Goal: Task Accomplishment & Management: Complete application form

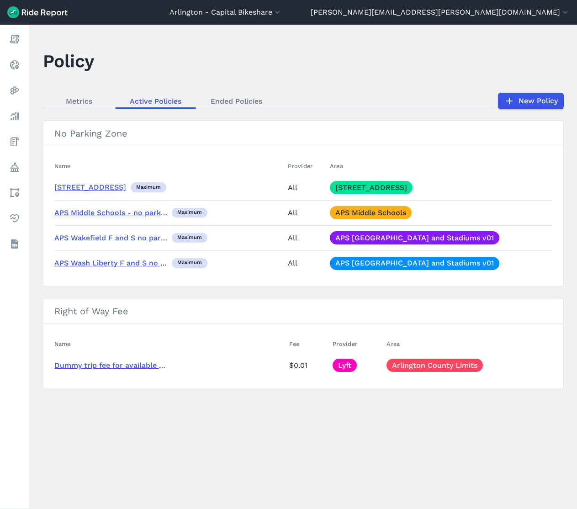
click at [532, 461] on main "Policy Metrics Active Policies Ended Policies New Policy No Parking Zone Name P…" at bounding box center [303, 267] width 548 height 485
click at [380, 210] on link "APS Middle Schools" at bounding box center [371, 212] width 82 height 13
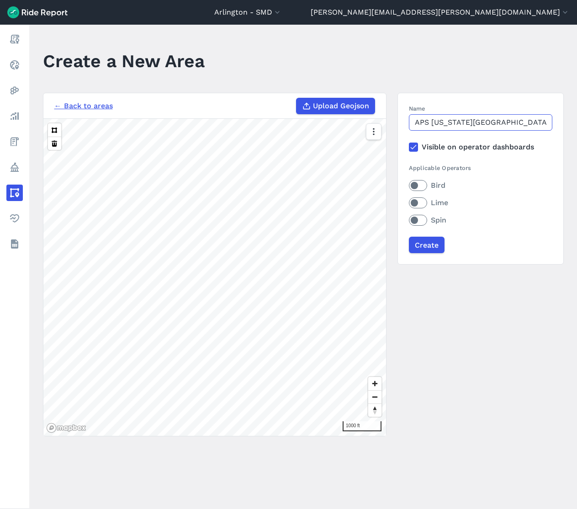
click at [513, 122] on input "APS [US_STATE][GEOGRAPHIC_DATA] v01" at bounding box center [481, 122] width 144 height 16
click at [529, 112] on label "Name" at bounding box center [481, 108] width 144 height 9
click at [529, 114] on input "APS [US_STATE][GEOGRAPHIC_DATA] v01" at bounding box center [481, 122] width 144 height 16
click at [529, 120] on input "APS [US_STATE][GEOGRAPHIC_DATA] v01" at bounding box center [481, 122] width 144 height 16
click at [429, 243] on input "Create" at bounding box center [427, 245] width 36 height 16
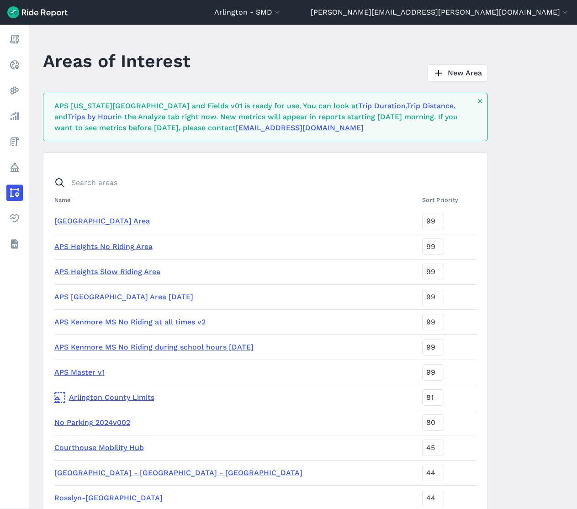
scroll to position [1032, 0]
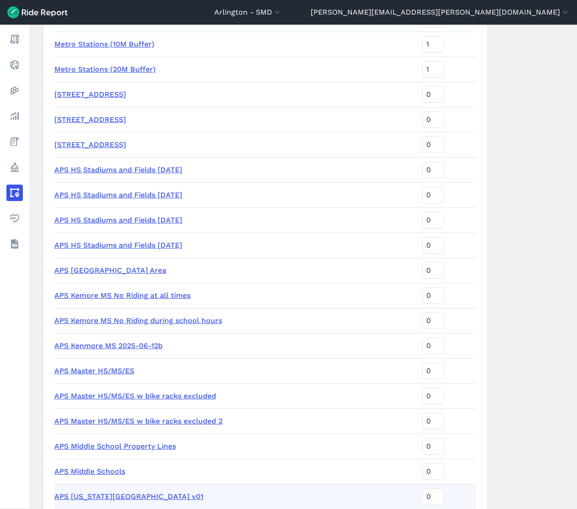
click at [161, 424] on link "APS Master HS/MS/ES w bike racks excluded 2" at bounding box center [138, 421] width 168 height 9
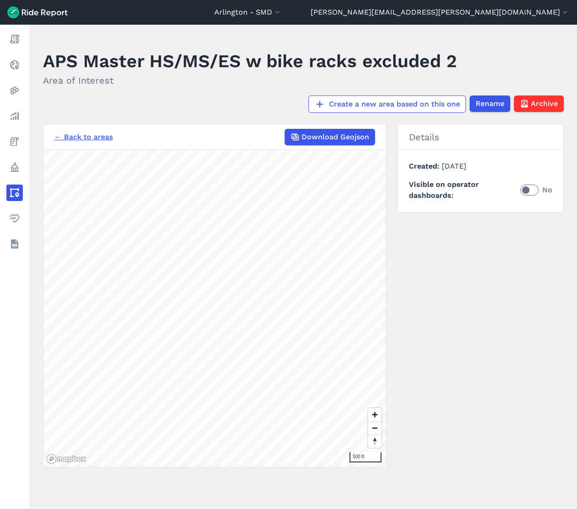
click at [87, 138] on link "← Back to areas" at bounding box center [83, 137] width 59 height 11
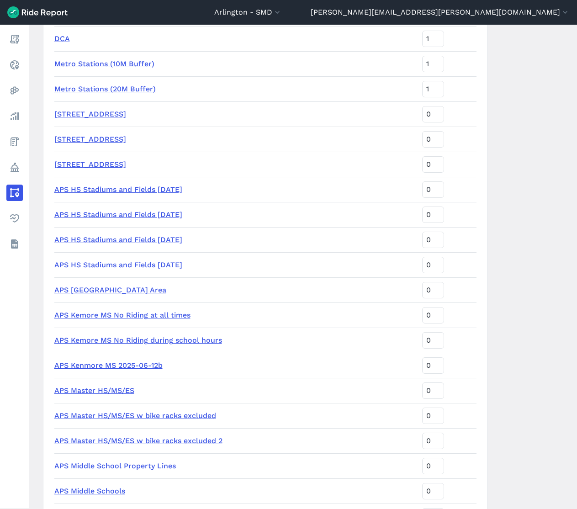
scroll to position [960, 0]
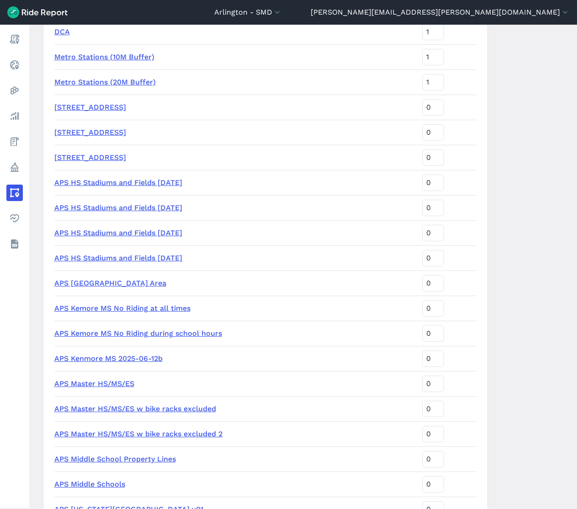
click at [145, 260] on link "APS HS Stadiums and Fields [DATE]" at bounding box center [118, 258] width 128 height 9
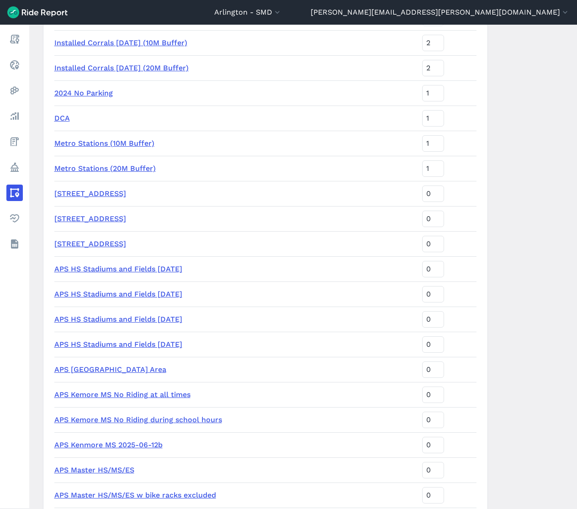
scroll to position [1052, 0]
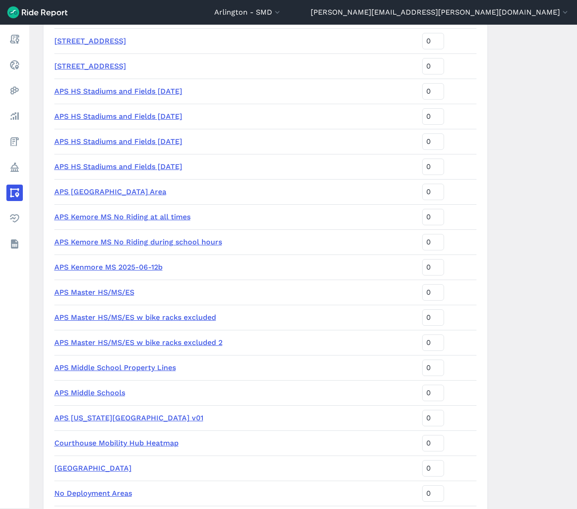
click at [159, 339] on link "APS Master HS/MS/ES w bike racks excluded 2" at bounding box center [138, 342] width 168 height 9
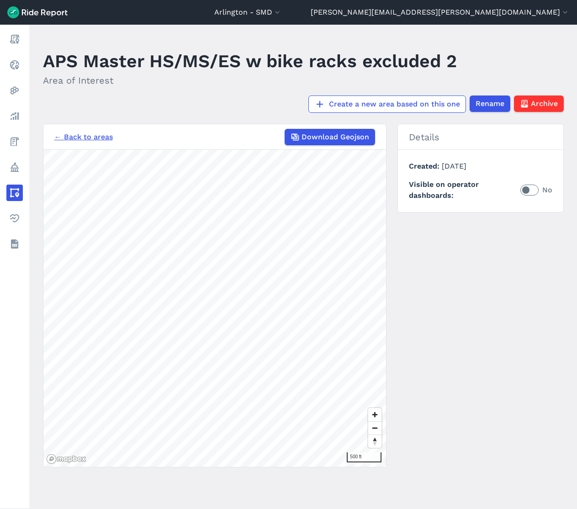
click at [69, 137] on link "← Back to areas" at bounding box center [83, 137] width 59 height 11
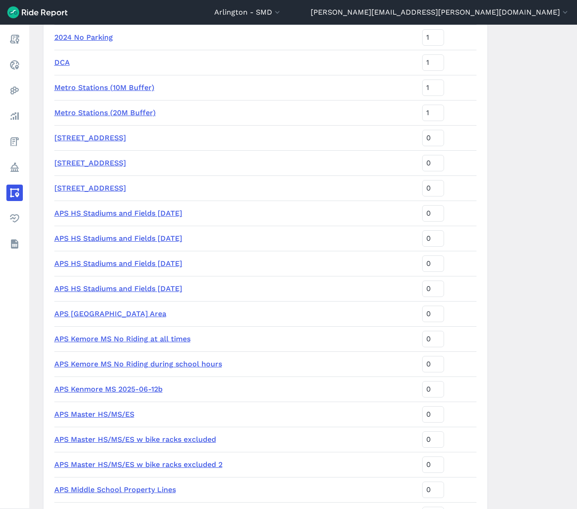
scroll to position [960, 0]
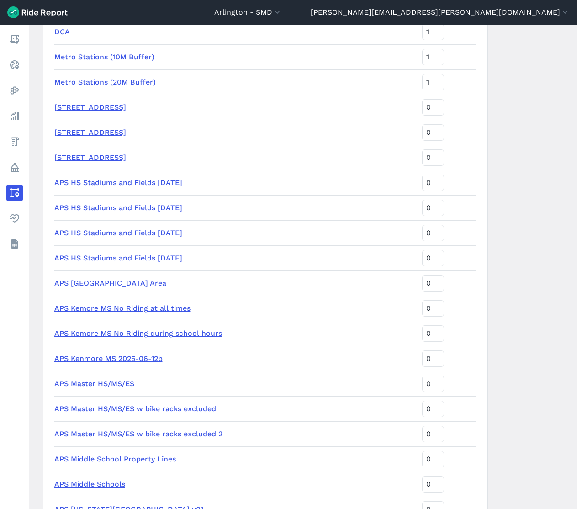
click at [149, 434] on link "APS Master HS/MS/ES w bike racks excluded 2" at bounding box center [138, 434] width 168 height 9
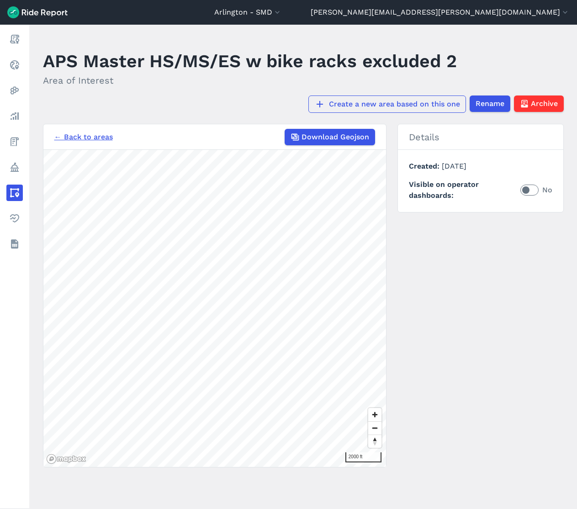
click at [386, 100] on link "Create a new area based on this one" at bounding box center [388, 104] width 158 height 17
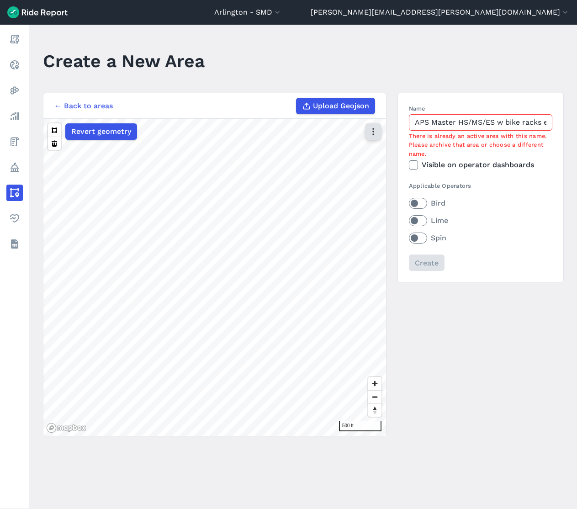
click at [370, 133] on icon "button" at bounding box center [373, 131] width 9 height 9
click at [322, 169] on label "Satellite" at bounding box center [327, 170] width 51 height 19
click at [302, 135] on input "Satellite" at bounding box center [302, 132] width 0 height 6
click at [422, 303] on div "← Back to areas Upload Geojson Revert geometry 30 ft Name APS Master HS/MS/ES w…" at bounding box center [303, 265] width 521 height 344
click at [470, 120] on input "APS Master HS/MS/ES w bike racks excluded 2" at bounding box center [481, 122] width 144 height 16
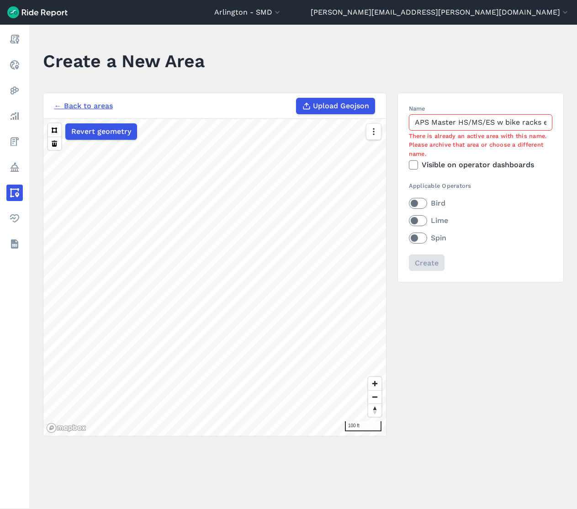
click at [470, 120] on input "APS Master HS/MS/ES w bike racks excluded 2" at bounding box center [481, 122] width 144 height 16
click at [438, 124] on input "APS Master HS/MS/ES w bike racks excluded 2" at bounding box center [481, 122] width 144 height 16
drag, startPoint x: 433, startPoint y: 124, endPoint x: 644, endPoint y: 123, distance: 211.7
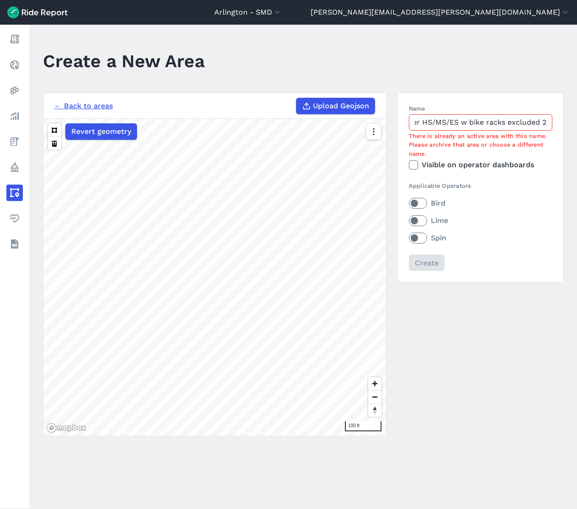
click at [577, 123] on html "[GEOGRAPHIC_DATA] - SMD [GEOGRAPHIC_DATA] - All Micromobility [GEOGRAPHIC_DATA]…" at bounding box center [288, 254] width 577 height 509
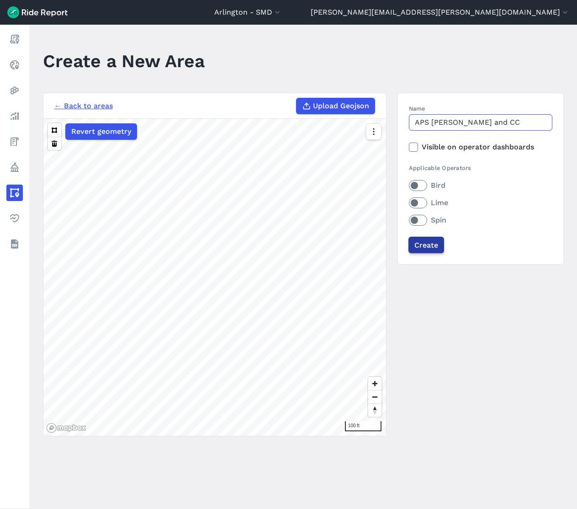
type input "APS [PERSON_NAME] and CC"
click at [426, 247] on input "Create" at bounding box center [427, 245] width 36 height 16
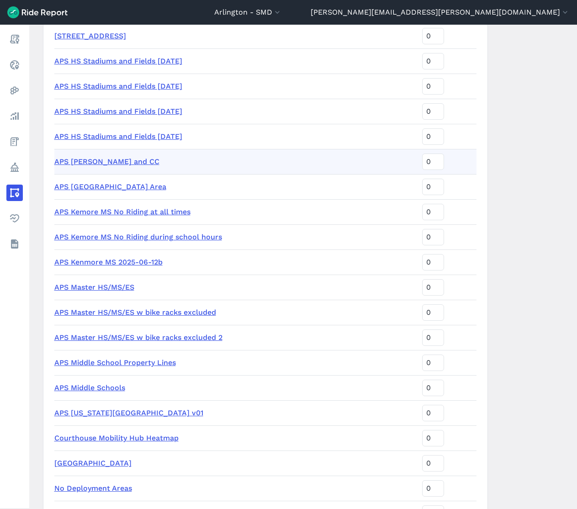
scroll to position [1172, 0]
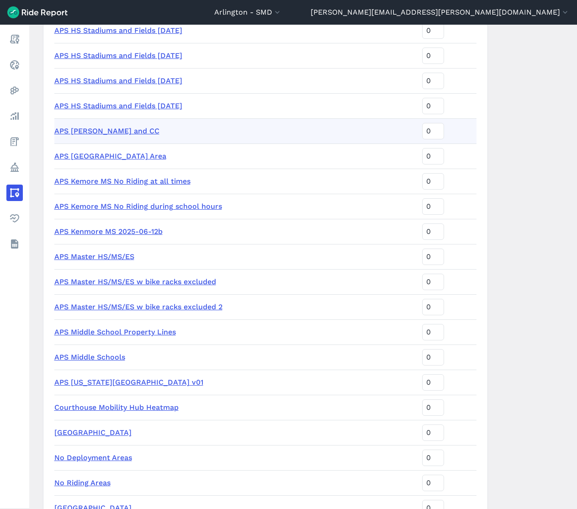
click at [104, 130] on link "APS [PERSON_NAME] and CC" at bounding box center [106, 131] width 105 height 9
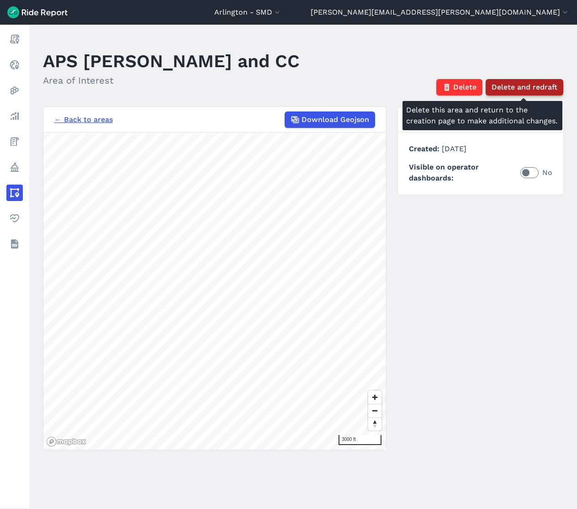
click at [511, 85] on span "Delete and redraft" at bounding box center [525, 87] width 66 height 11
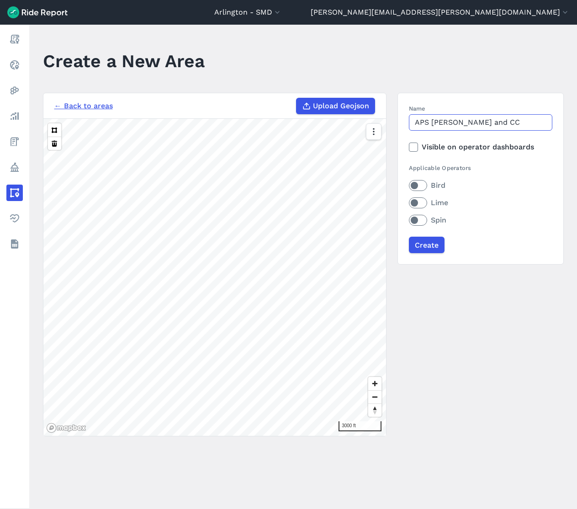
click at [471, 122] on input "APS [PERSON_NAME] and CC" at bounding box center [481, 122] width 144 height 16
type input "APS [PERSON_NAME] MSand CC"
